Goal: Navigation & Orientation: Understand site structure

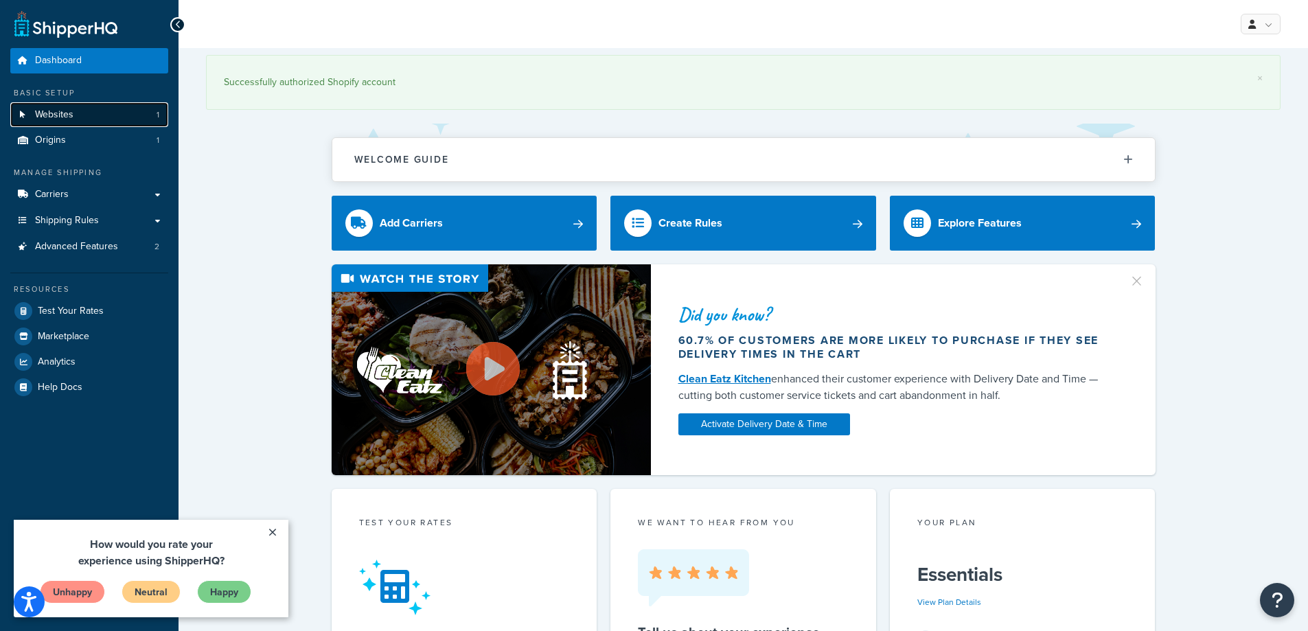
click at [63, 120] on span "Websites" at bounding box center [54, 115] width 38 height 12
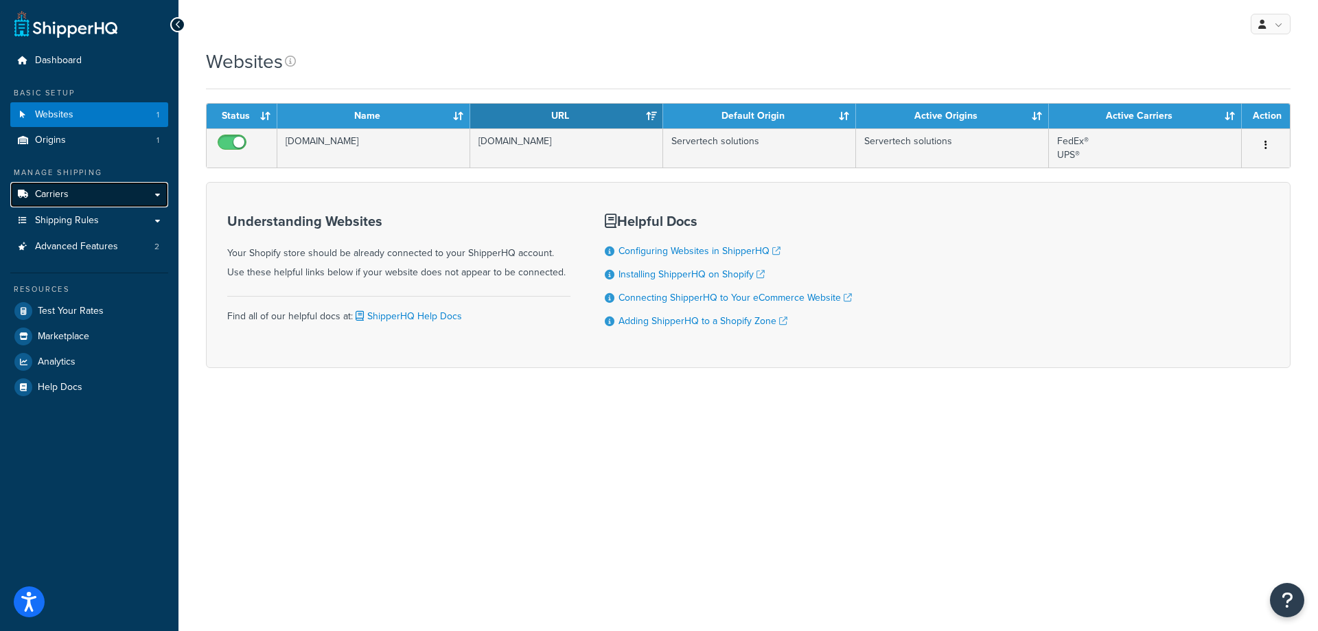
click at [59, 189] on span "Carriers" at bounding box center [52, 195] width 34 height 12
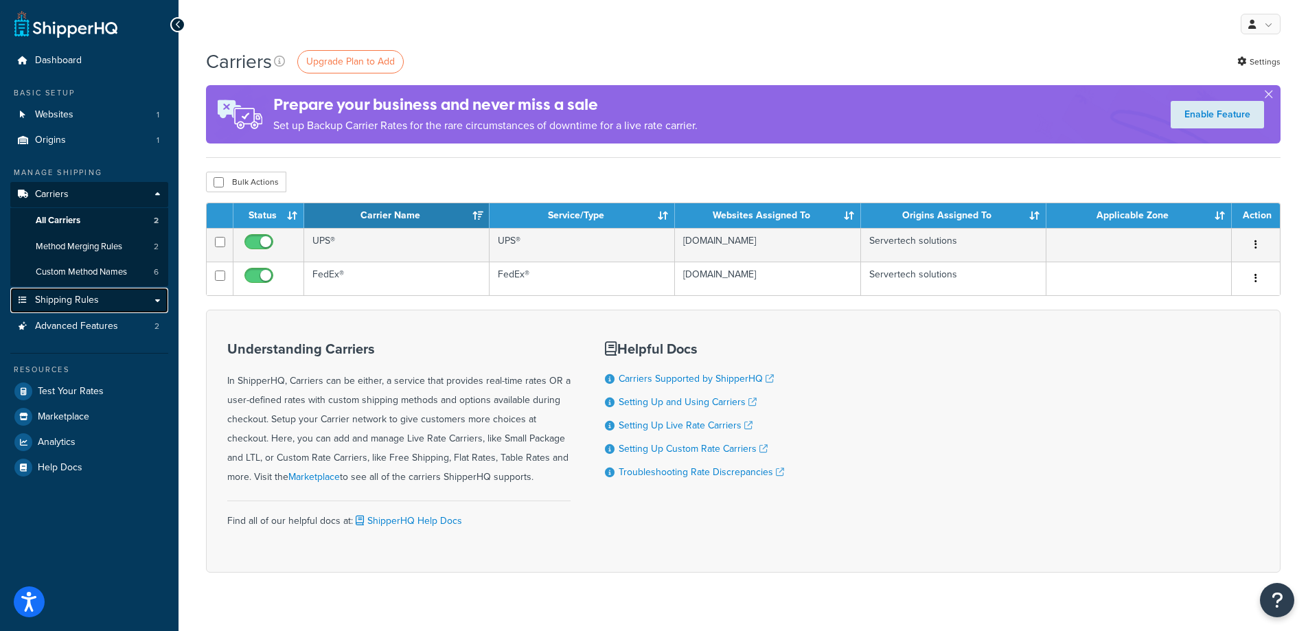
click at [64, 297] on span "Shipping Rules" at bounding box center [67, 301] width 64 height 12
